Goal: Task Accomplishment & Management: Use online tool/utility

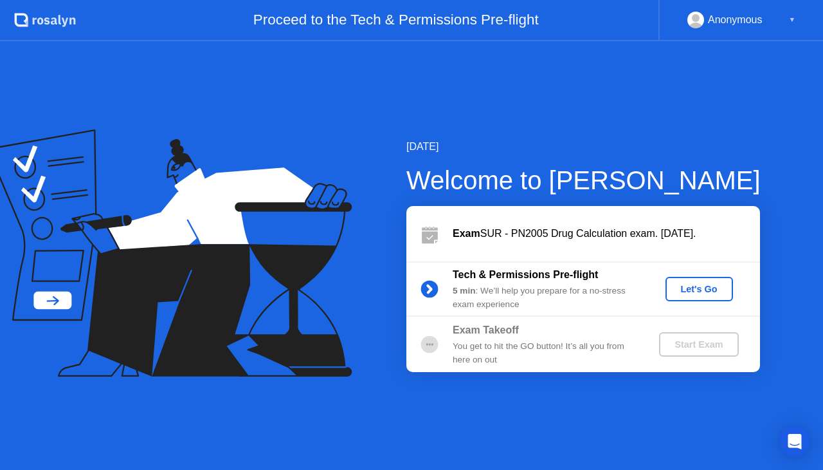
click at [698, 289] on div "Let's Go" at bounding box center [699, 289] width 57 height 10
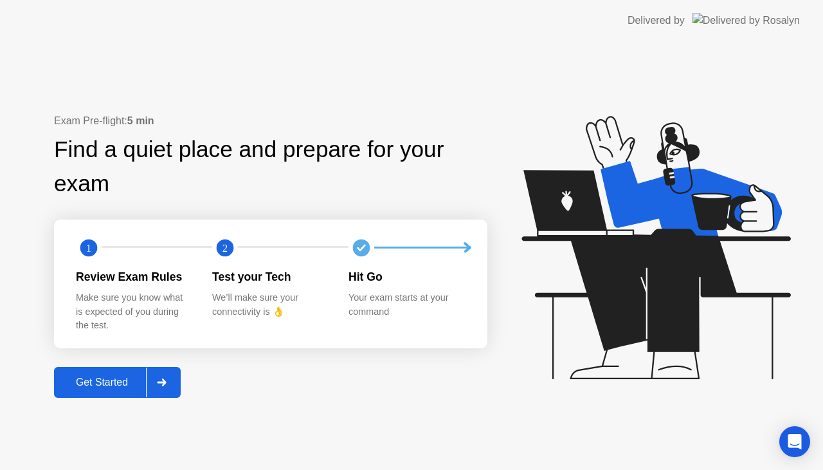
click at [91, 386] on div "Get Started" at bounding box center [102, 382] width 88 height 12
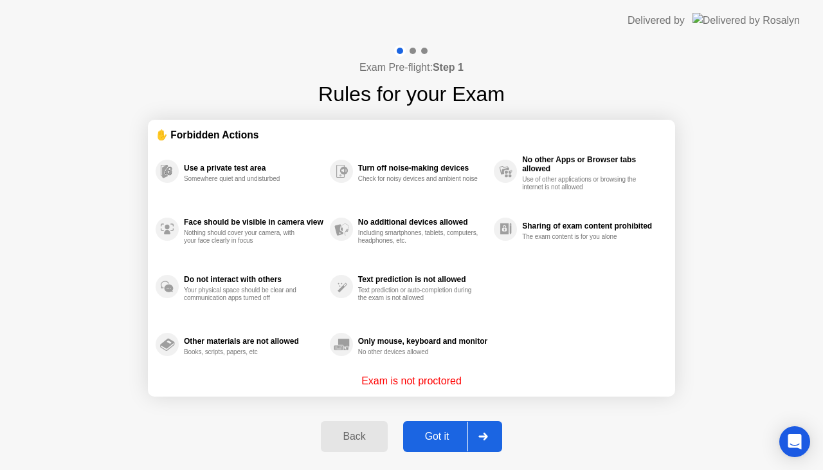
click at [455, 439] on div "Got it" at bounding box center [437, 436] width 60 height 12
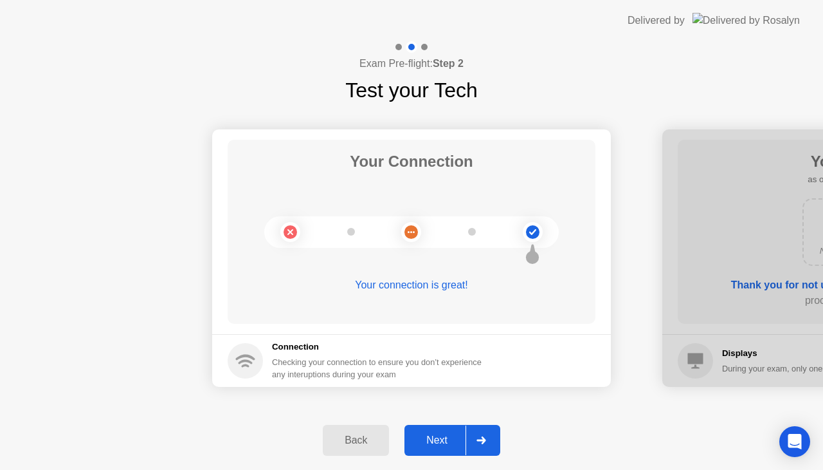
click at [455, 439] on div "Next" at bounding box center [436, 440] width 57 height 12
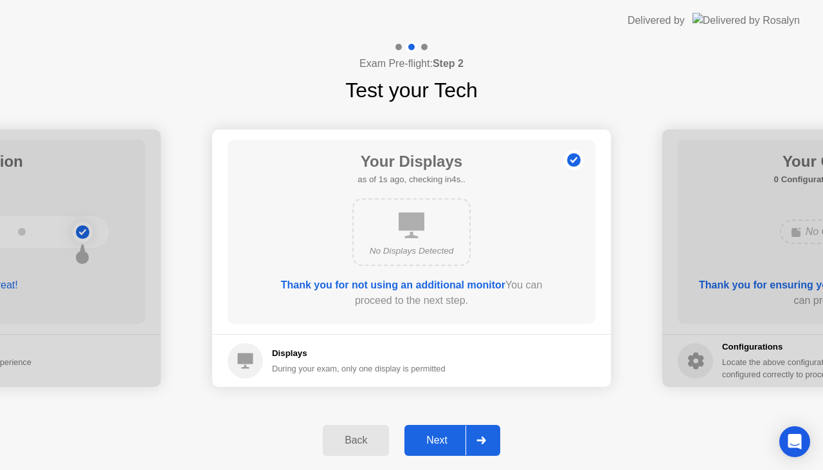
click at [455, 439] on div "Next" at bounding box center [436, 440] width 57 height 12
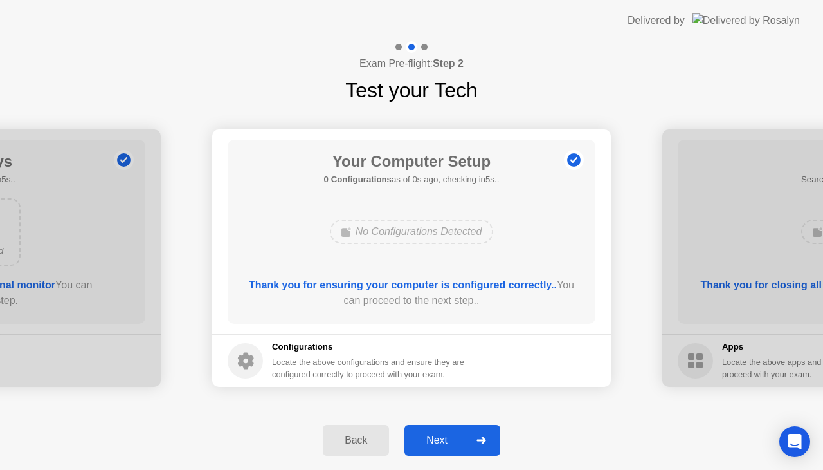
click at [455, 439] on div "Next" at bounding box center [436, 440] width 57 height 12
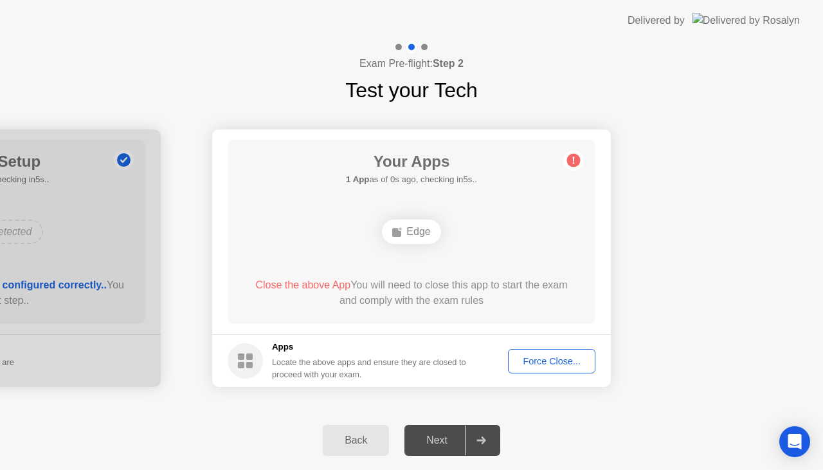
click at [455, 439] on div "Next" at bounding box center [436, 440] width 57 height 12
click at [542, 358] on div "Force Close..." at bounding box center [552, 361] width 78 height 10
click at [532, 356] on div "Force Close..." at bounding box center [552, 361] width 78 height 10
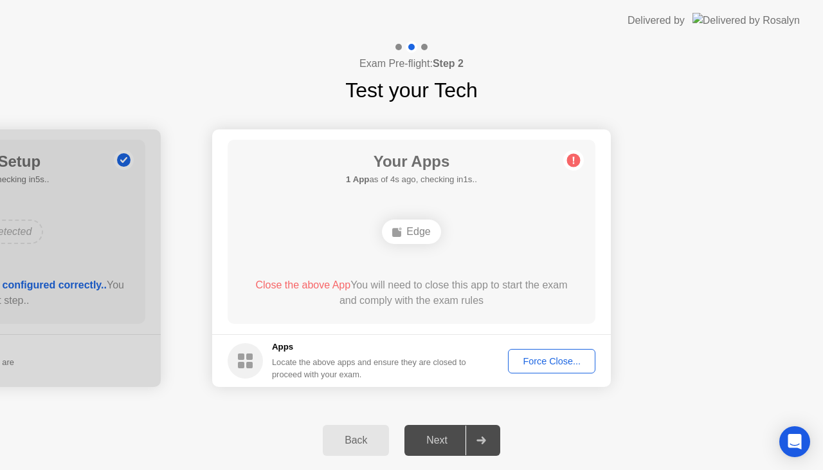
click at [538, 365] on div "Force Close..." at bounding box center [552, 361] width 78 height 10
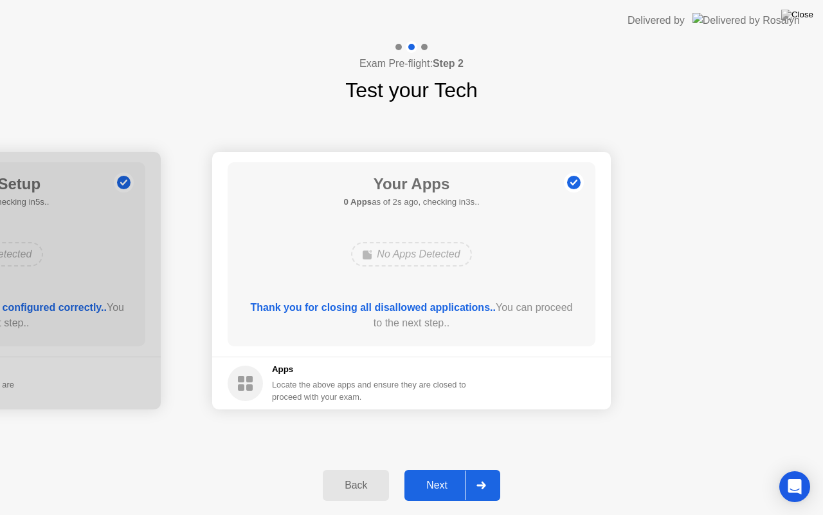
click at [442, 469] on div "Next" at bounding box center [436, 485] width 57 height 12
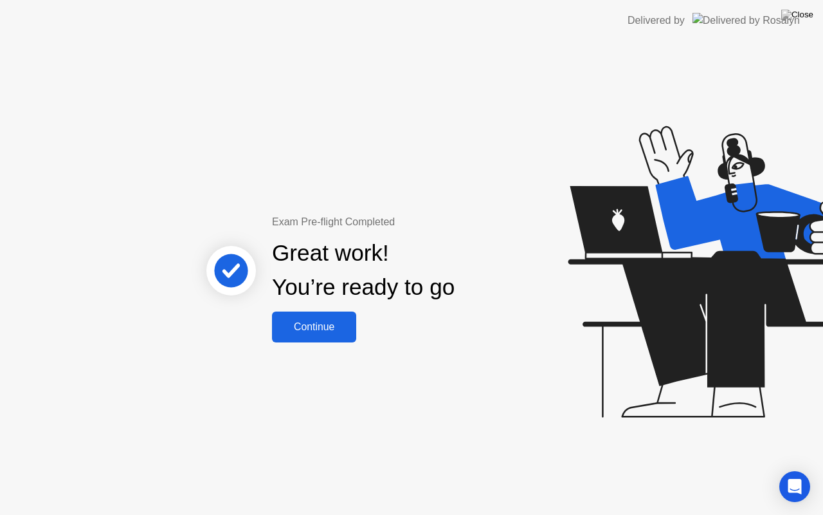
click at [331, 333] on div "Continue" at bounding box center [314, 327] width 77 height 12
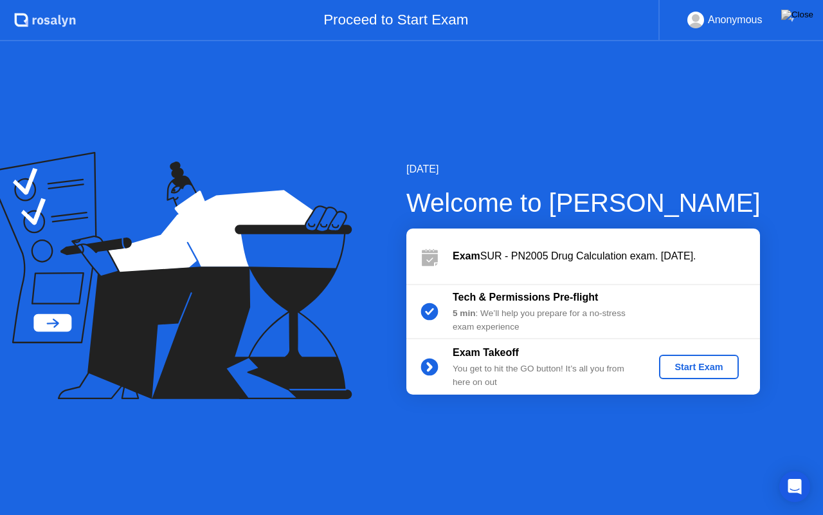
click at [677, 365] on div "Start Exam" at bounding box center [698, 366] width 69 height 10
